Goal: Information Seeking & Learning: Learn about a topic

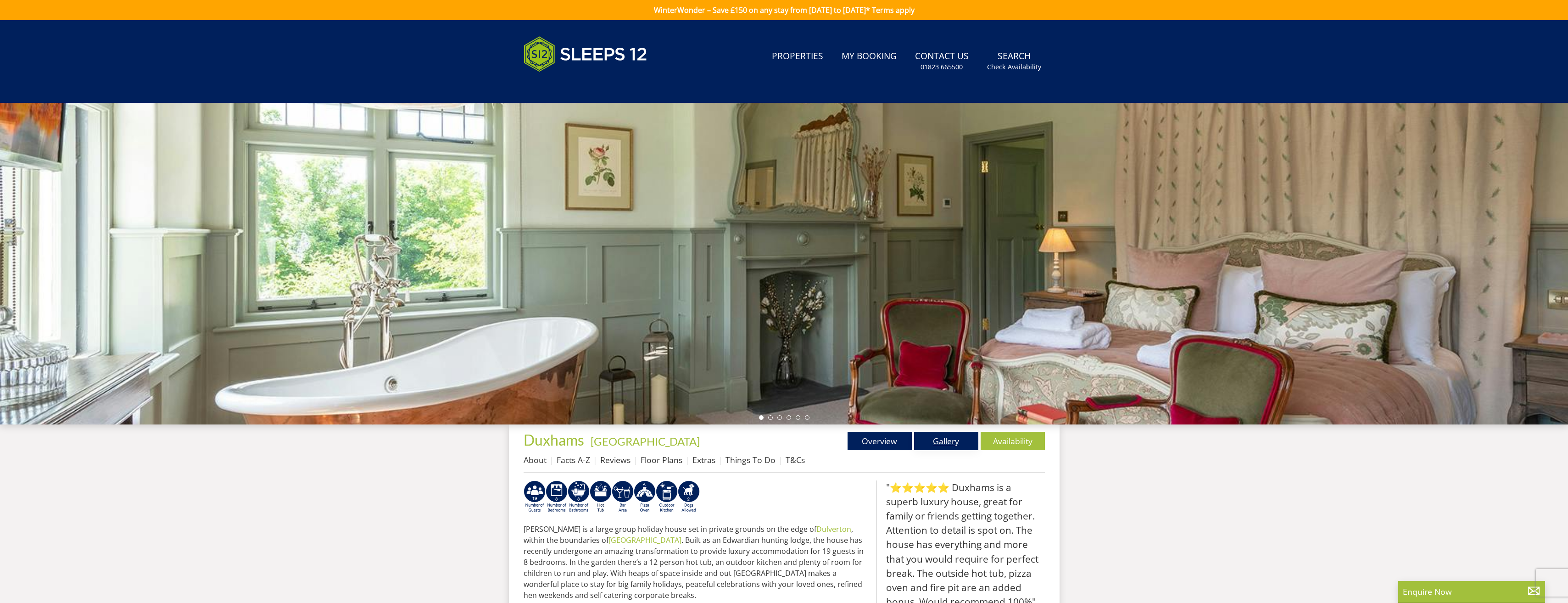
click at [942, 442] on link "Gallery" at bounding box center [947, 441] width 65 height 18
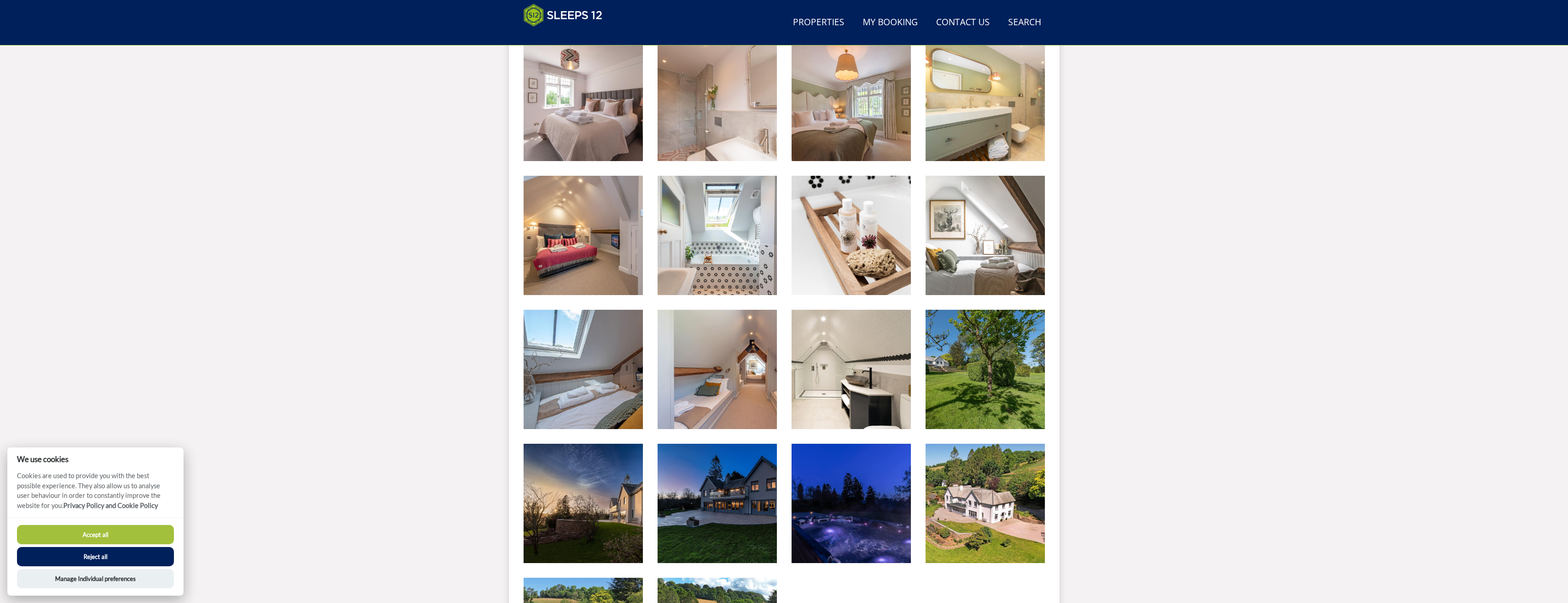
scroll to position [1522, 0]
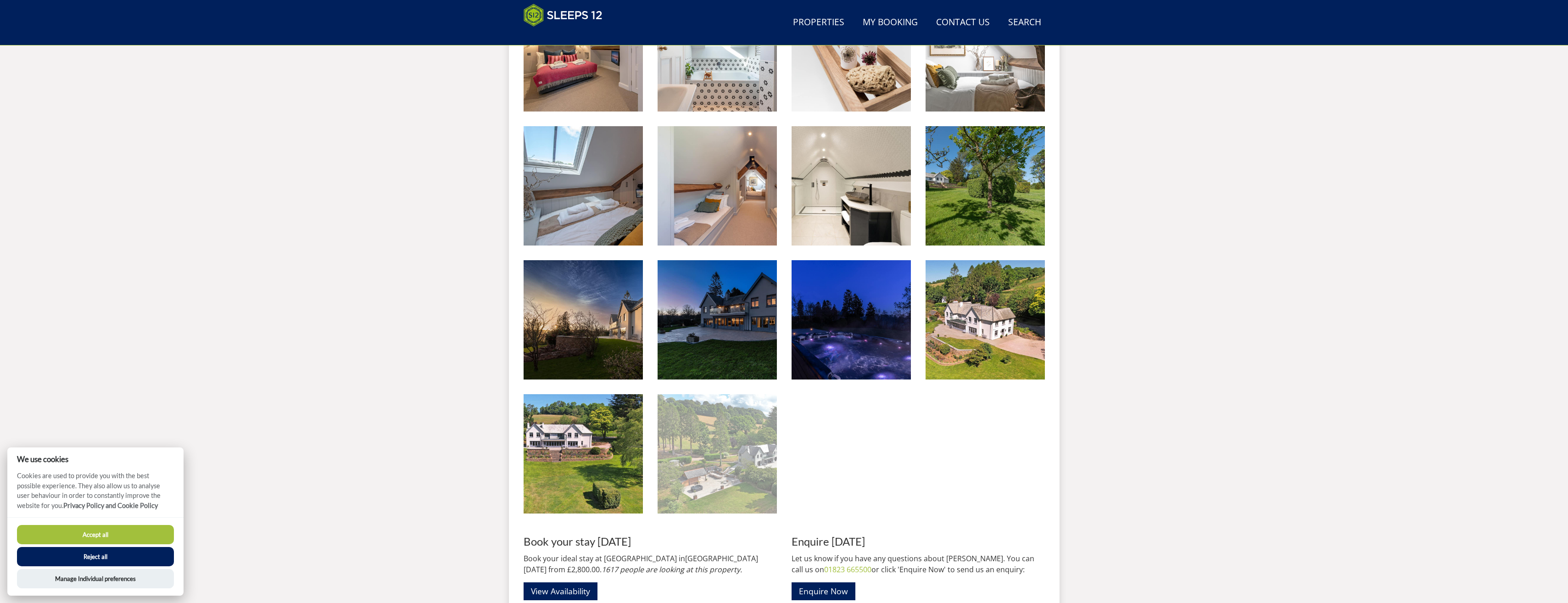
click at [711, 465] on img at bounding box center [717, 454] width 119 height 119
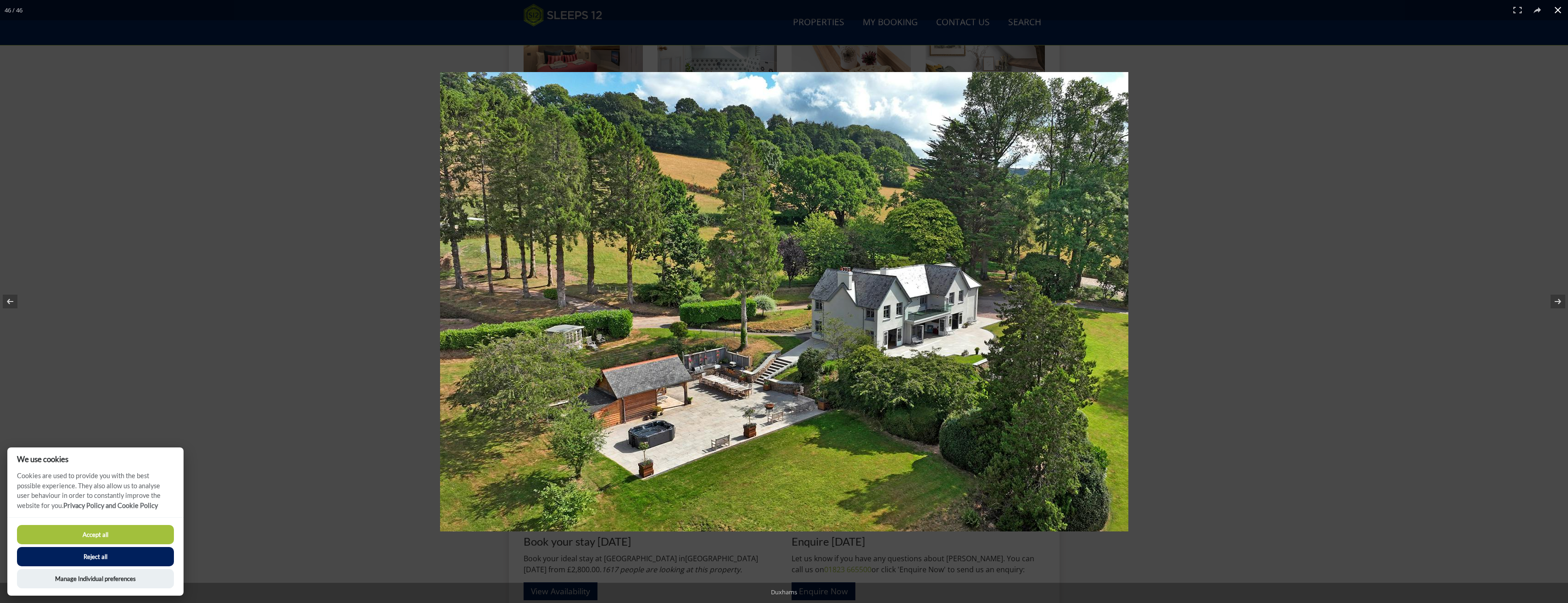
click at [1556, 10] on button at bounding box center [1558, 10] width 20 height 20
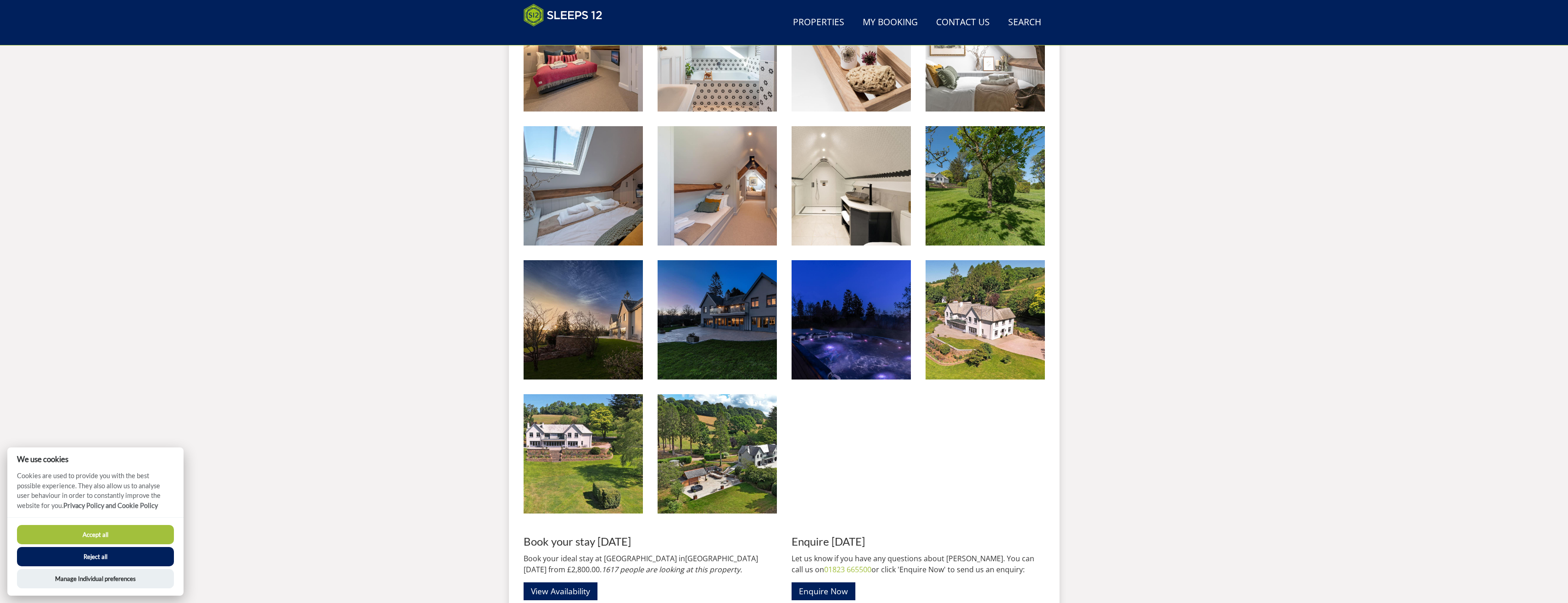
scroll to position [1751, 0]
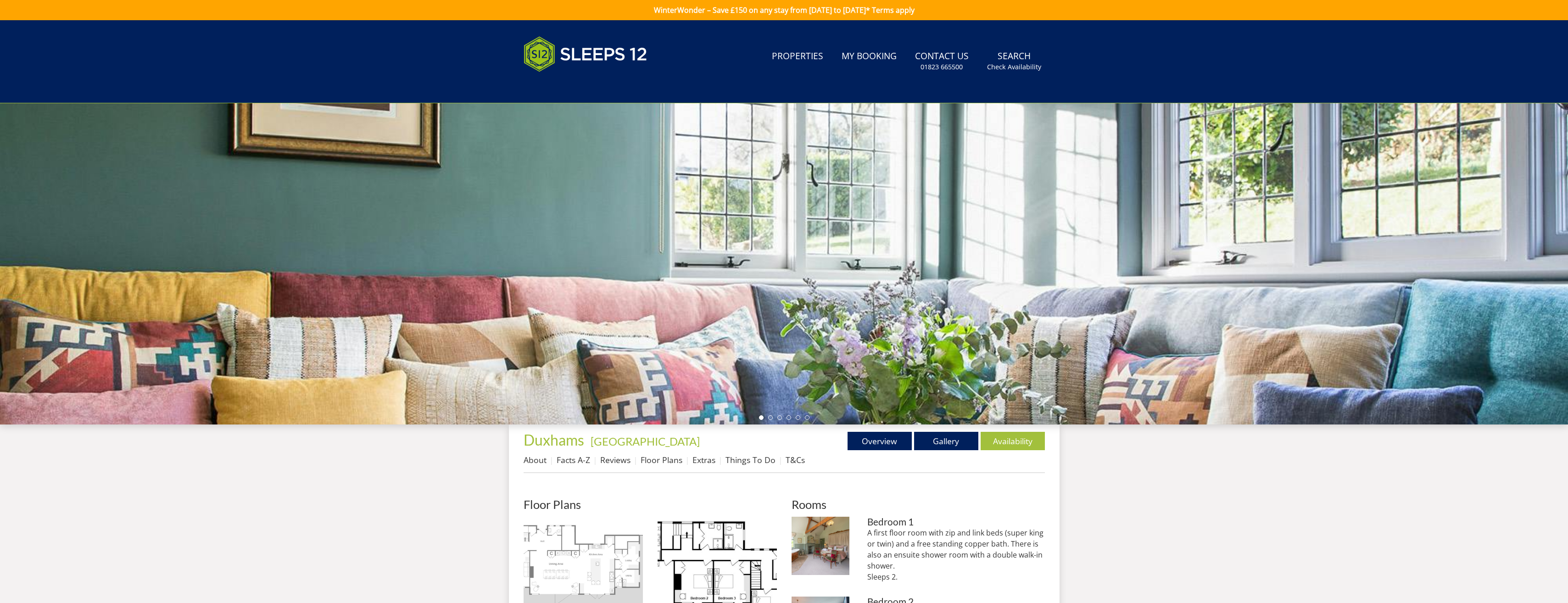
click at [582, 554] on img at bounding box center [583, 576] width 119 height 119
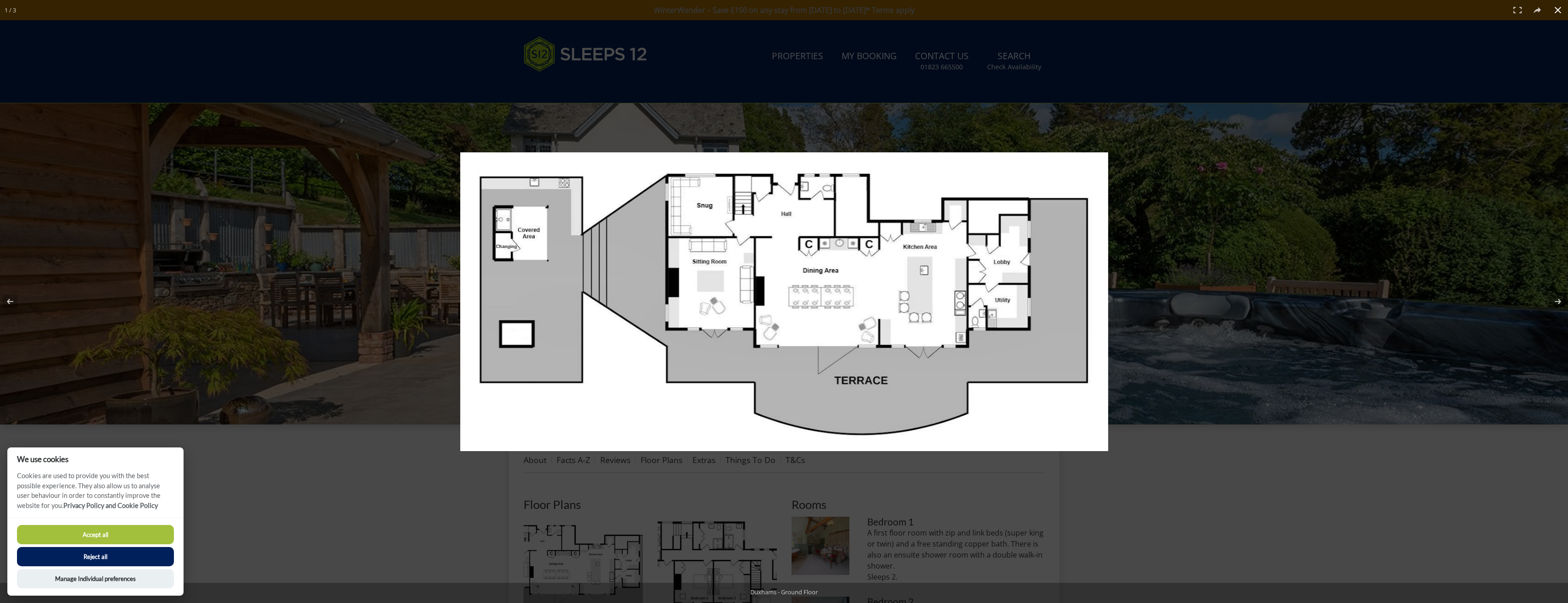
click at [95, 537] on button "Accept all" at bounding box center [96, 534] width 157 height 19
checkbox input "true"
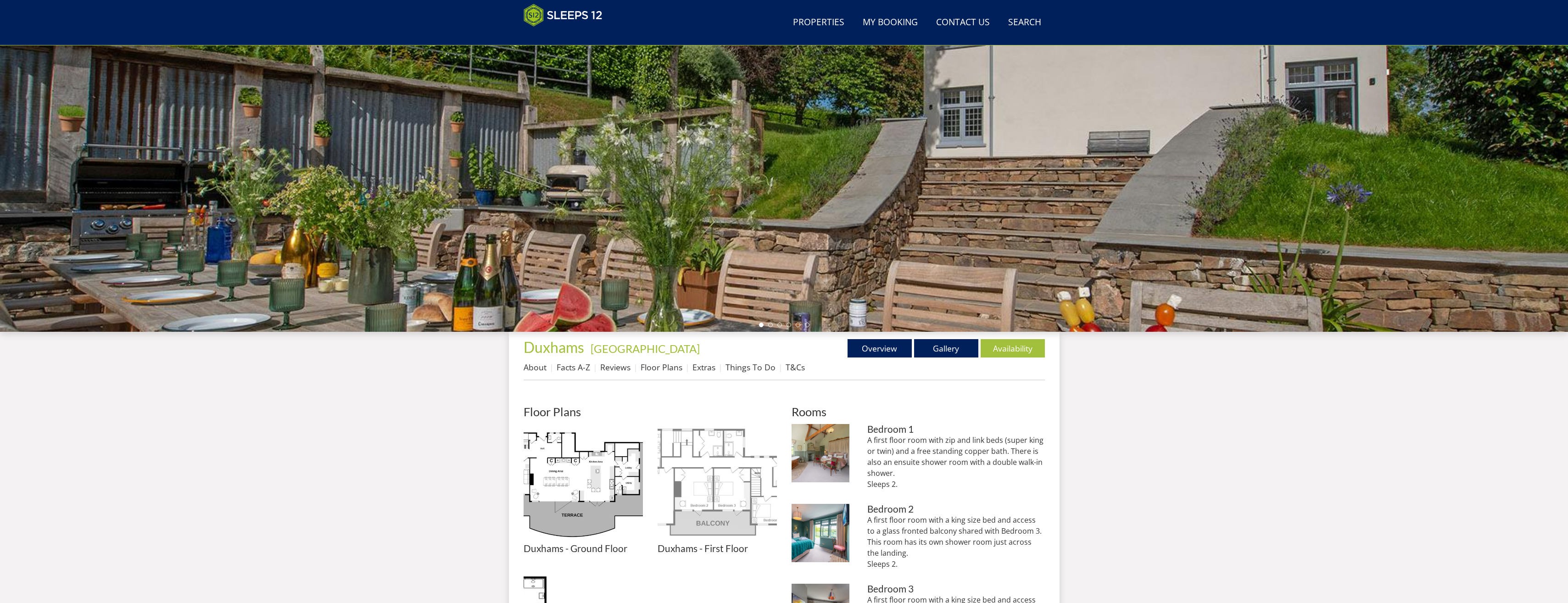
scroll to position [55, 0]
click at [705, 478] on img at bounding box center [717, 484] width 119 height 119
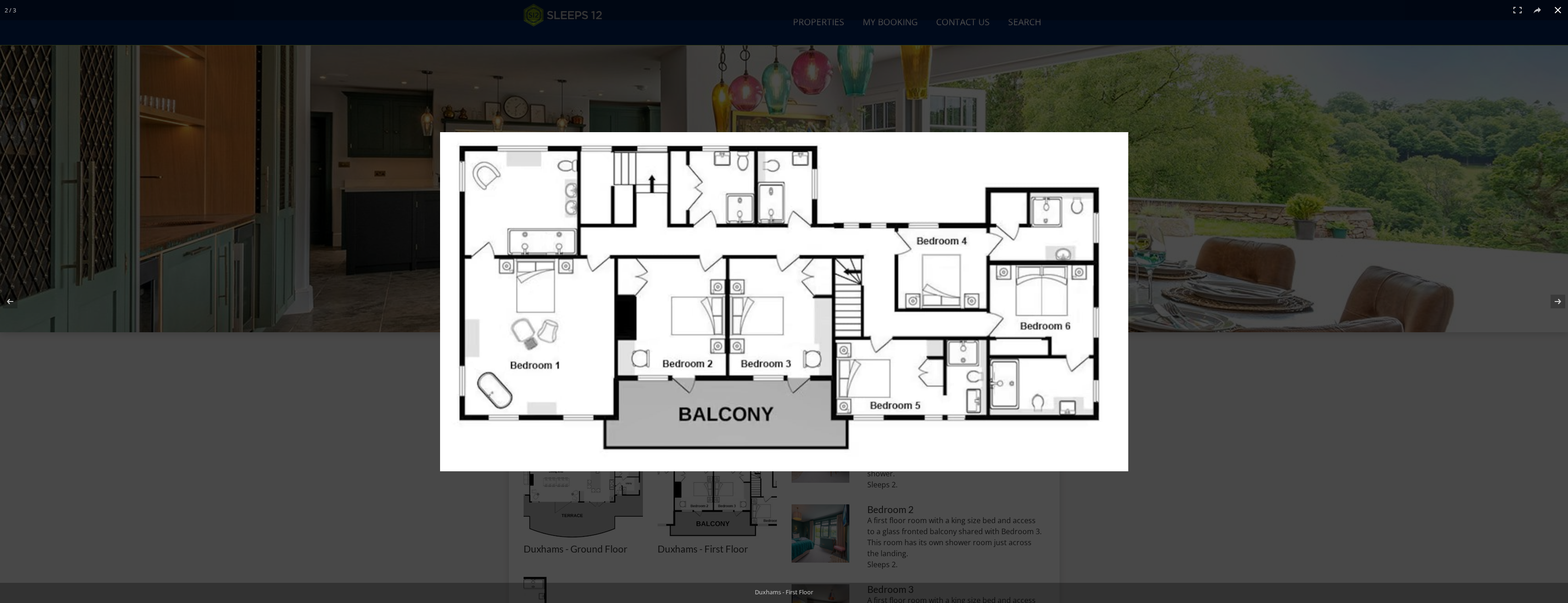
click at [298, 332] on div at bounding box center [784, 301] width 1568 height 603
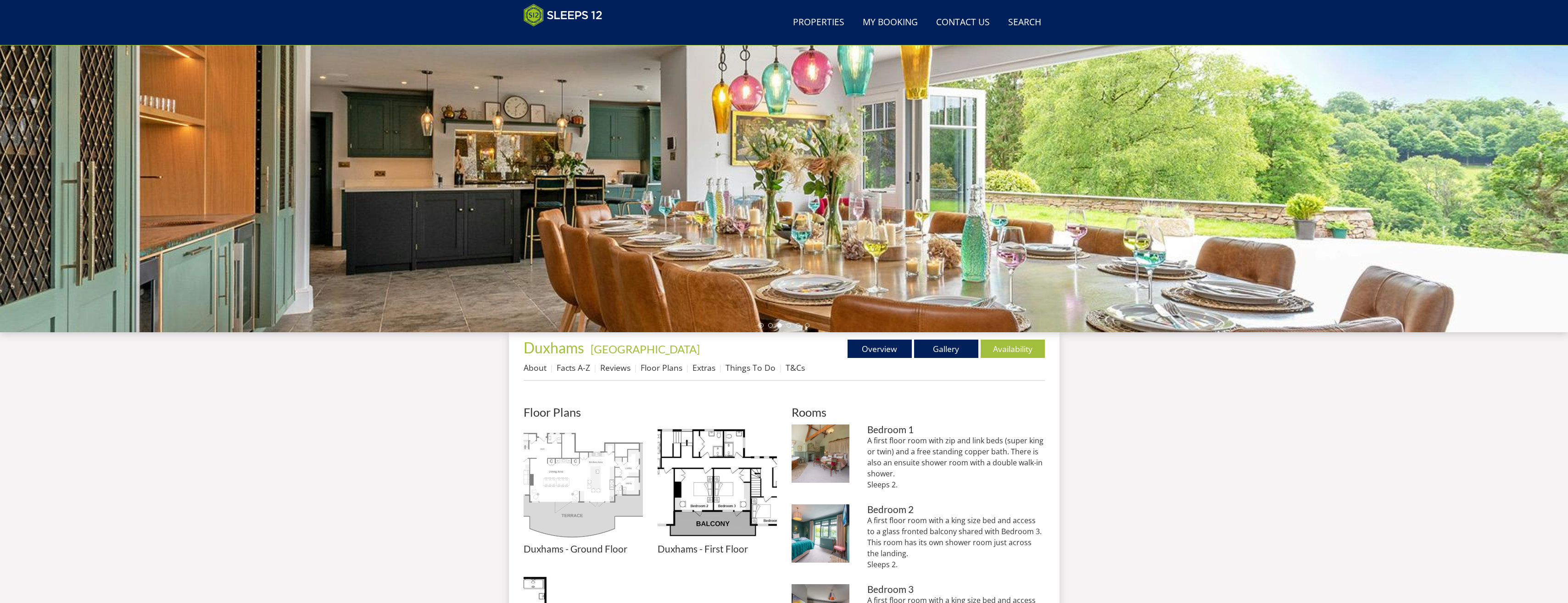
click at [586, 506] on img at bounding box center [583, 484] width 119 height 119
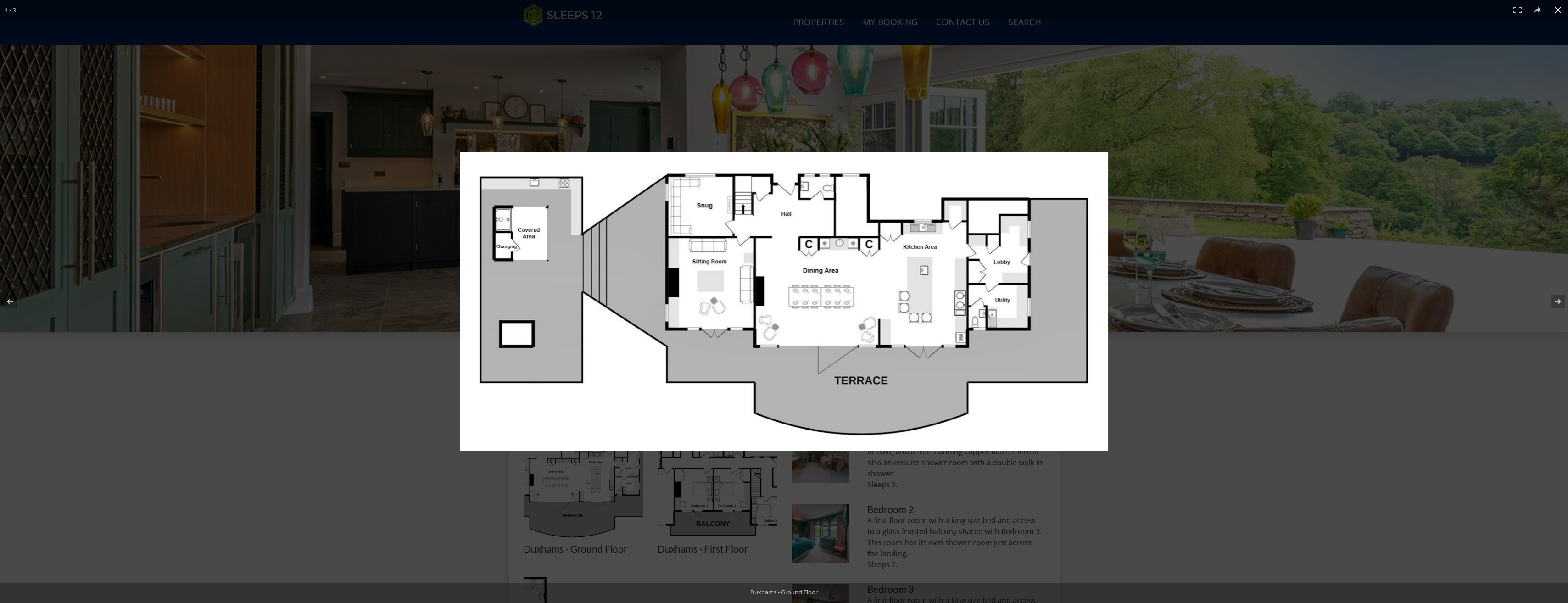
click at [354, 432] on div at bounding box center [784, 301] width 1568 height 603
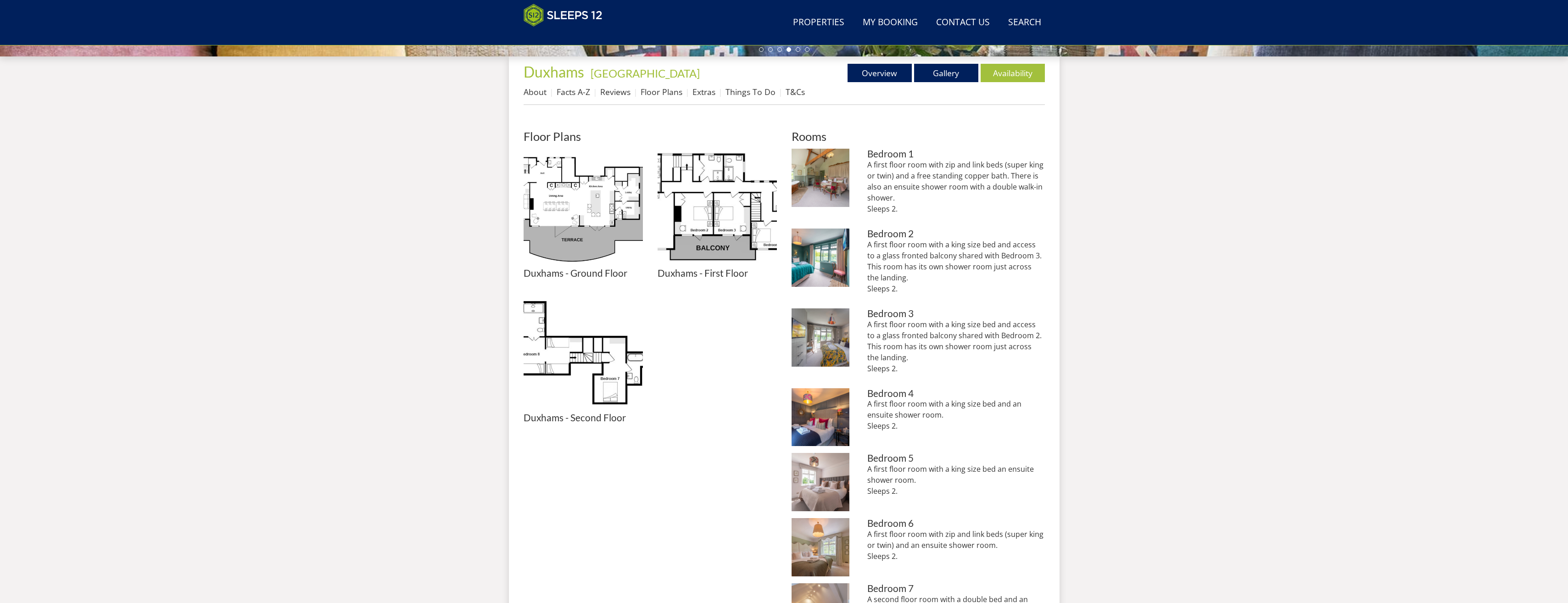
scroll to position [330, 0]
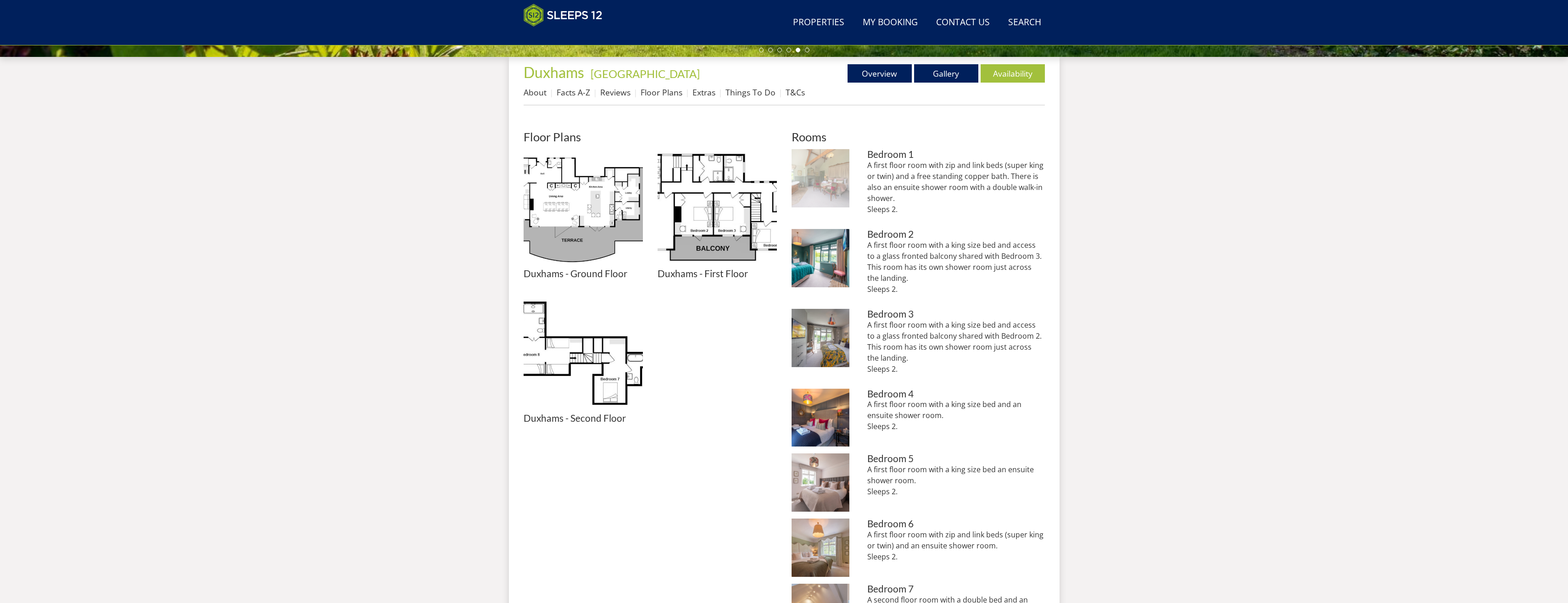
click at [825, 182] on img at bounding box center [821, 178] width 58 height 58
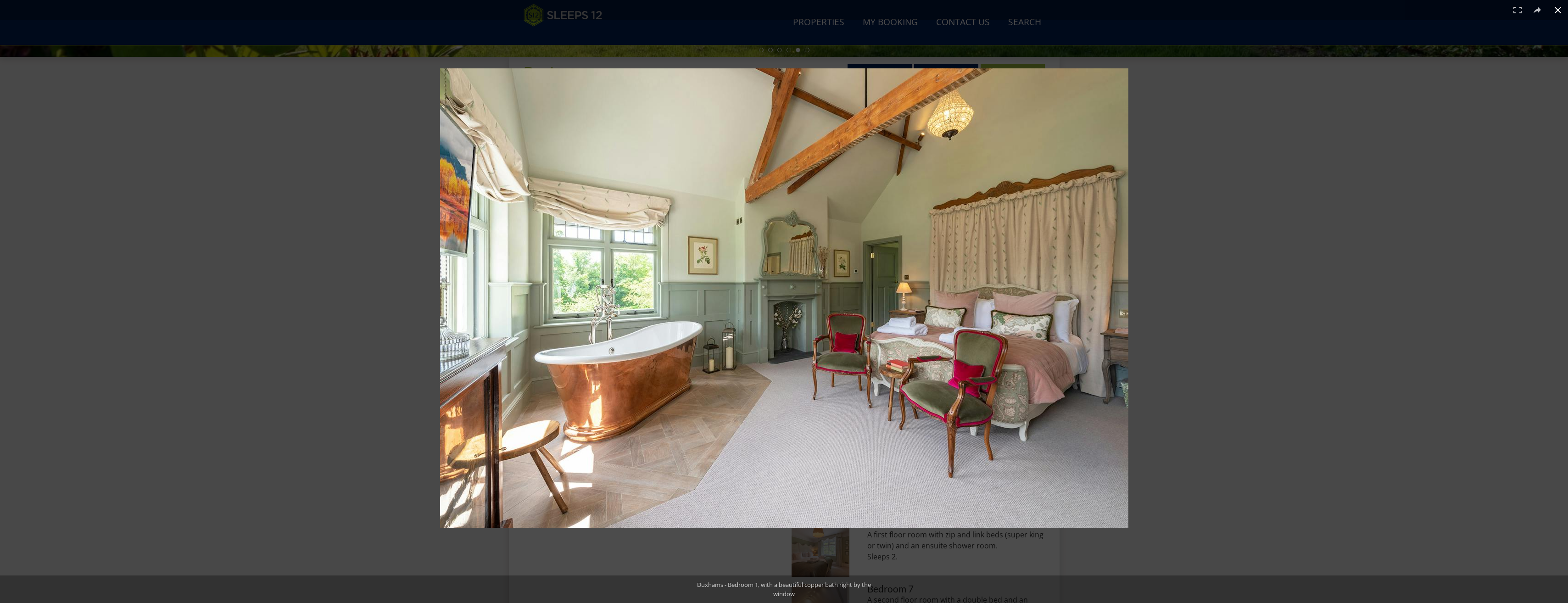
click at [1559, 4] on button at bounding box center [1558, 10] width 20 height 20
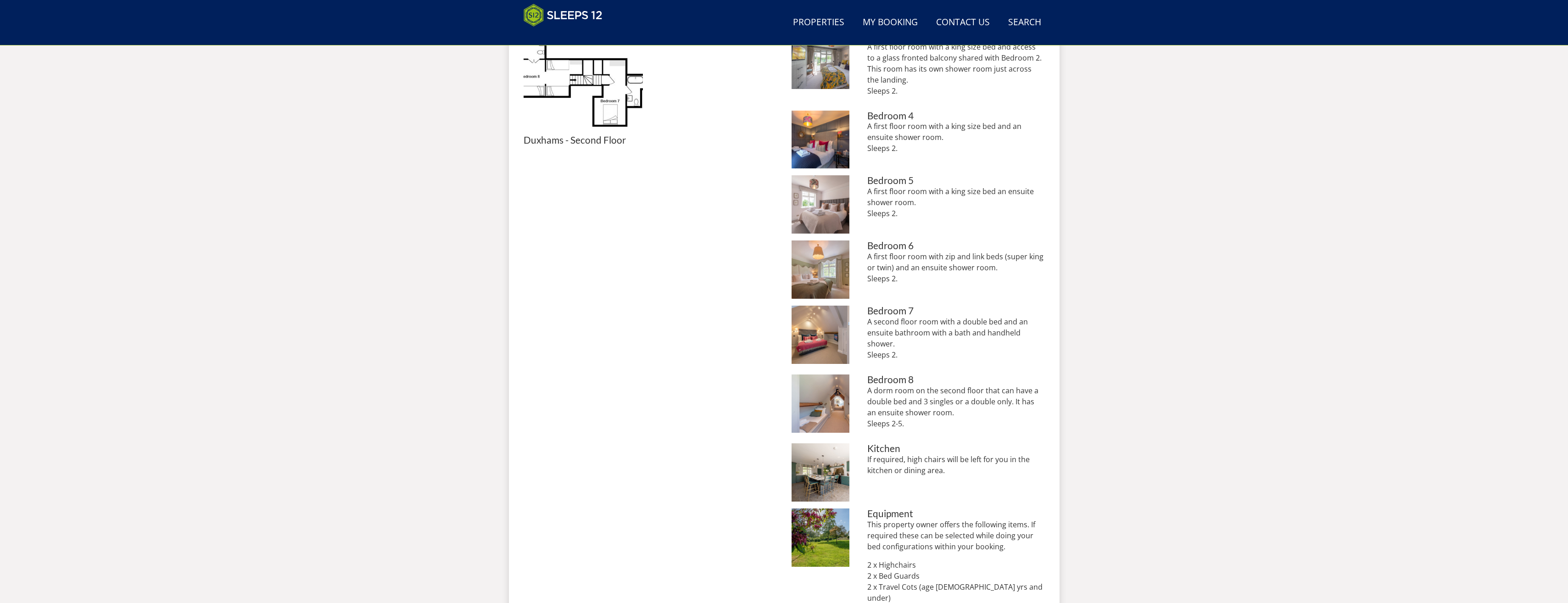
scroll to position [743, 0]
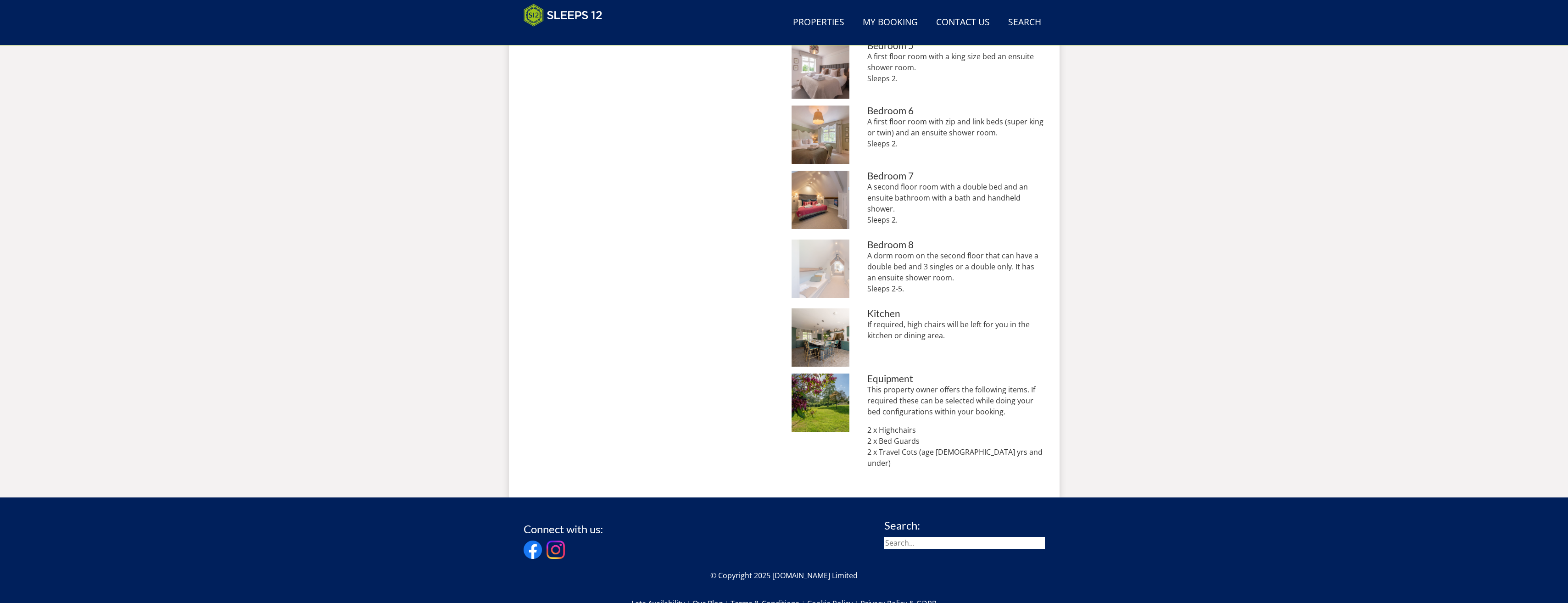
click at [816, 266] on img at bounding box center [821, 269] width 58 height 58
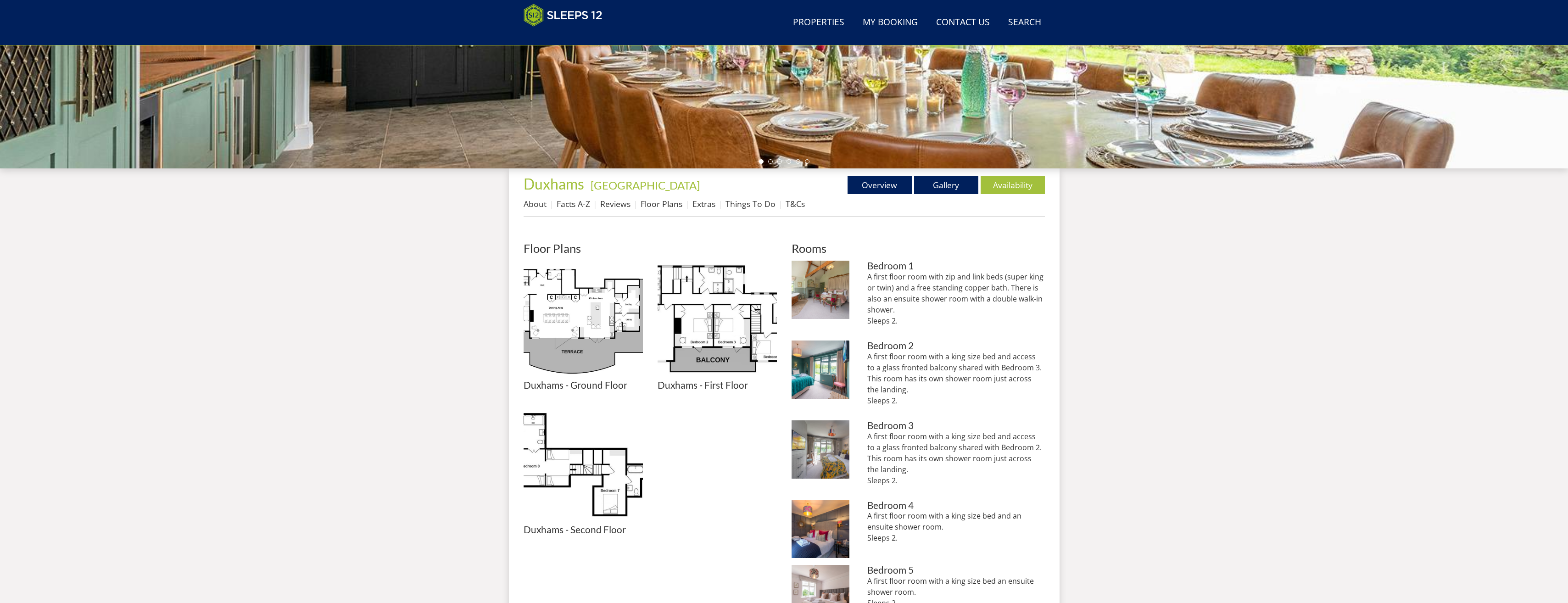
scroll to position [329, 0]
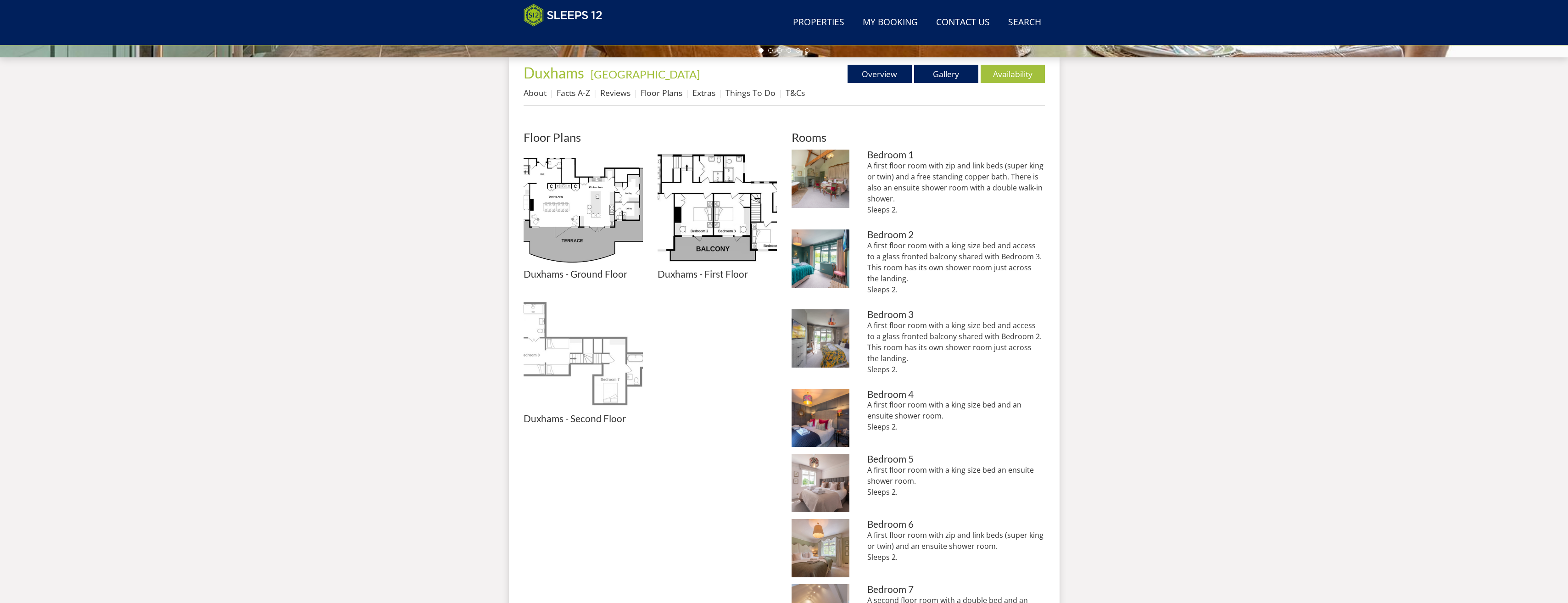
click at [573, 368] on img at bounding box center [583, 354] width 119 height 119
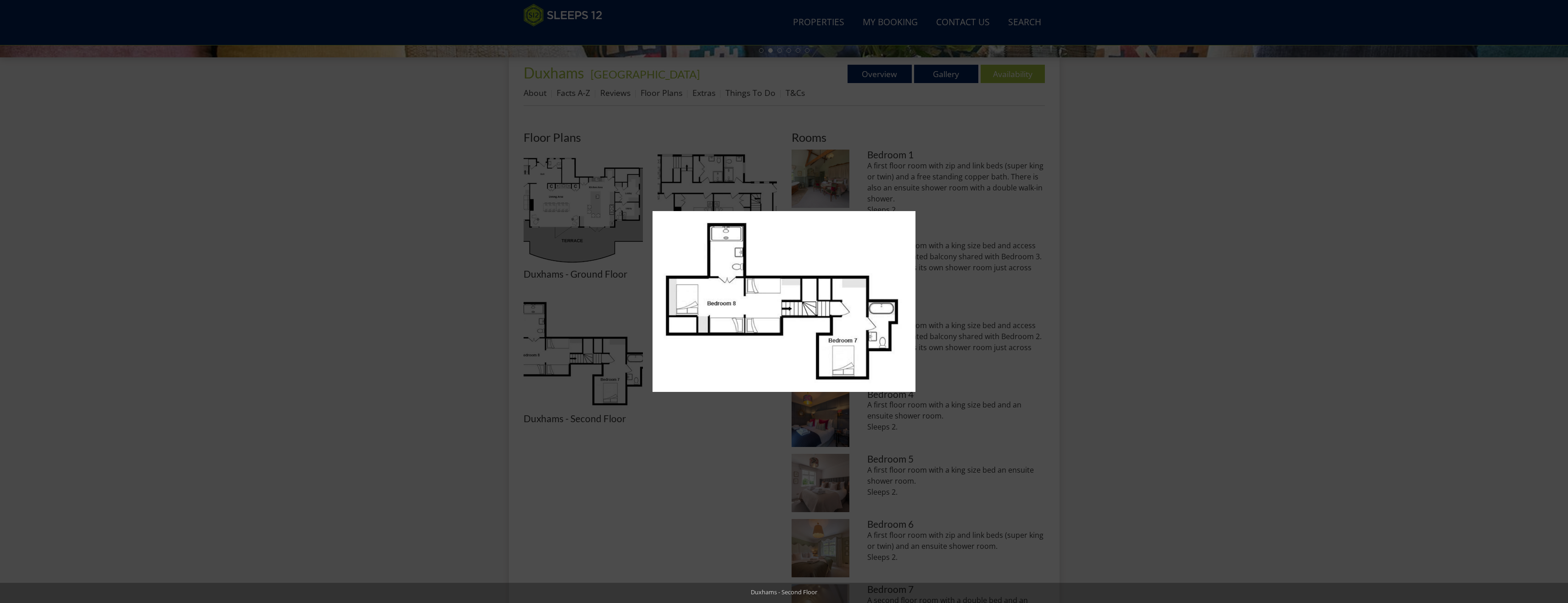
click at [441, 349] on div at bounding box center [784, 301] width 1568 height 603
